Goal: Task Accomplishment & Management: Manage account settings

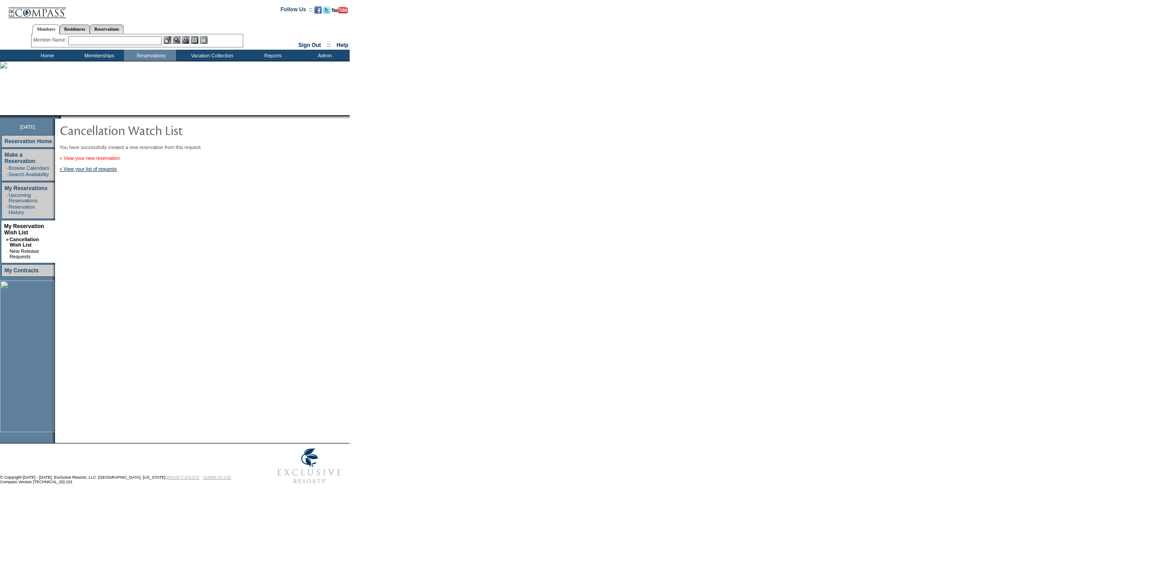
click at [120, 161] on link "» View your new reservation" at bounding box center [90, 157] width 60 height 5
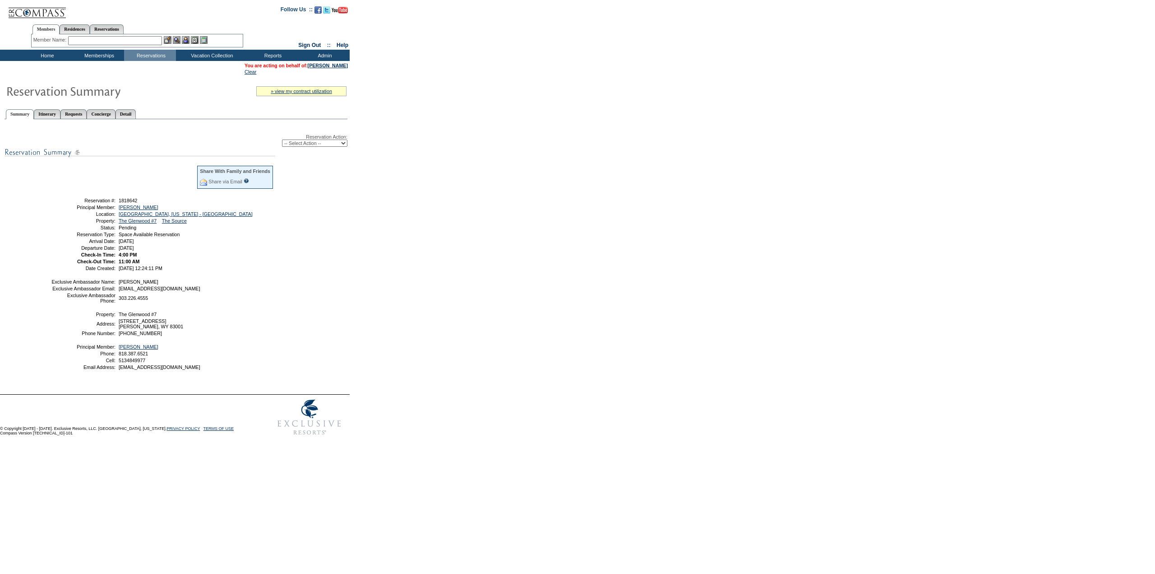
click at [315, 147] on select "-- Select Action -- Modify Reservation Dates Modify Reservation Cost Modify Occ…" at bounding box center [314, 142] width 65 height 7
select select "ConfirmRes"
click at [282, 141] on select "-- Select Action -- Modify Reservation Dates Modify Reservation Cost Modify Occ…" at bounding box center [314, 142] width 65 height 7
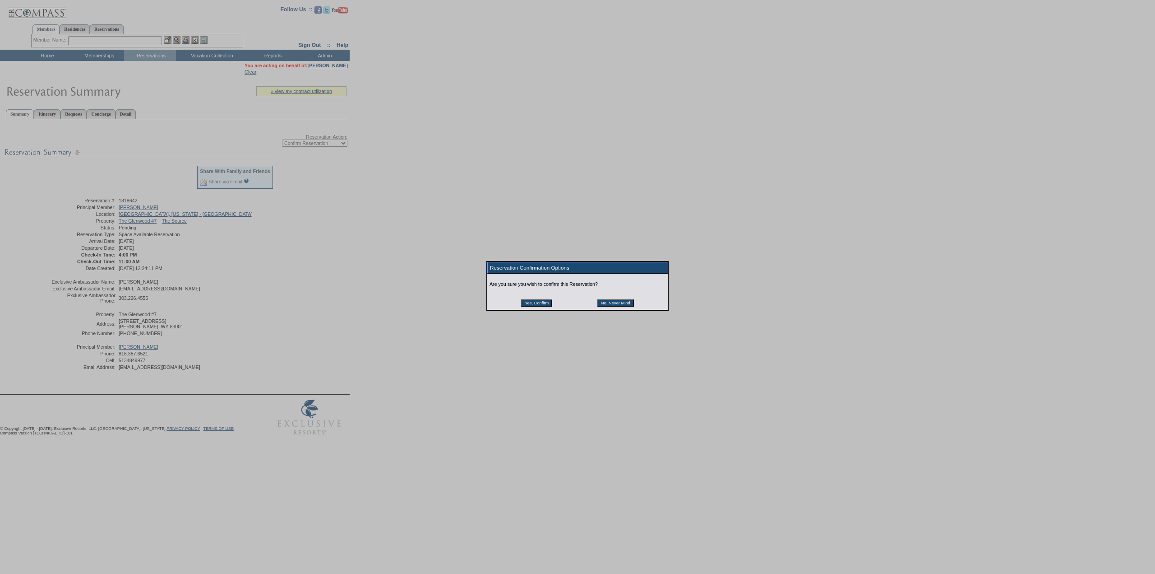
click at [534, 306] on input "Yes, Confirm" at bounding box center [536, 302] width 31 height 7
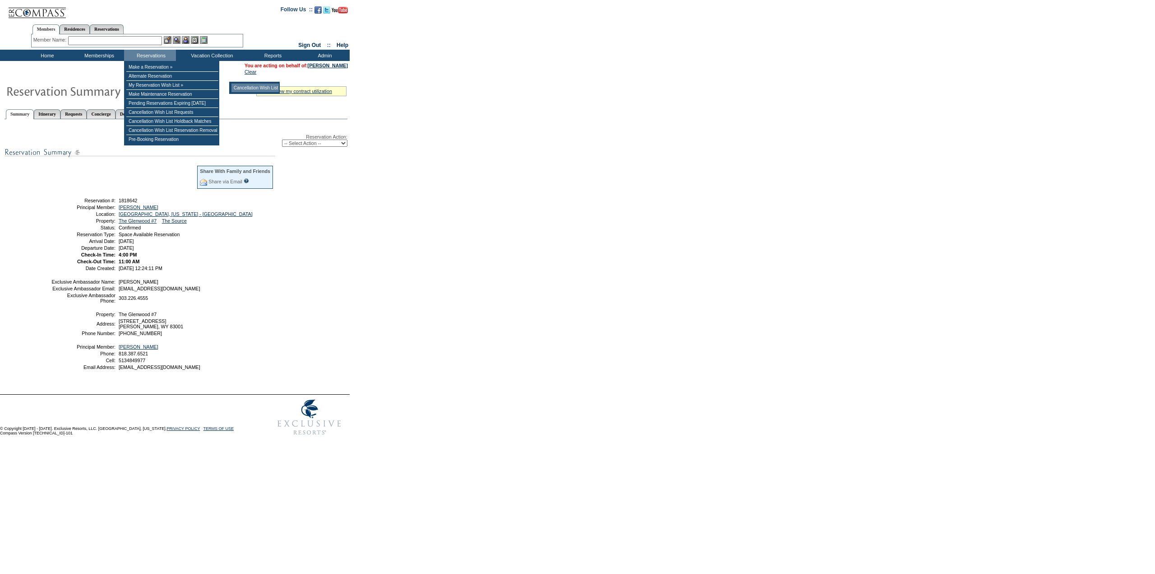
click at [264, 87] on td "Cancellation Wish List" at bounding box center [255, 88] width 47 height 9
